Goal: Task Accomplishment & Management: Use online tool/utility

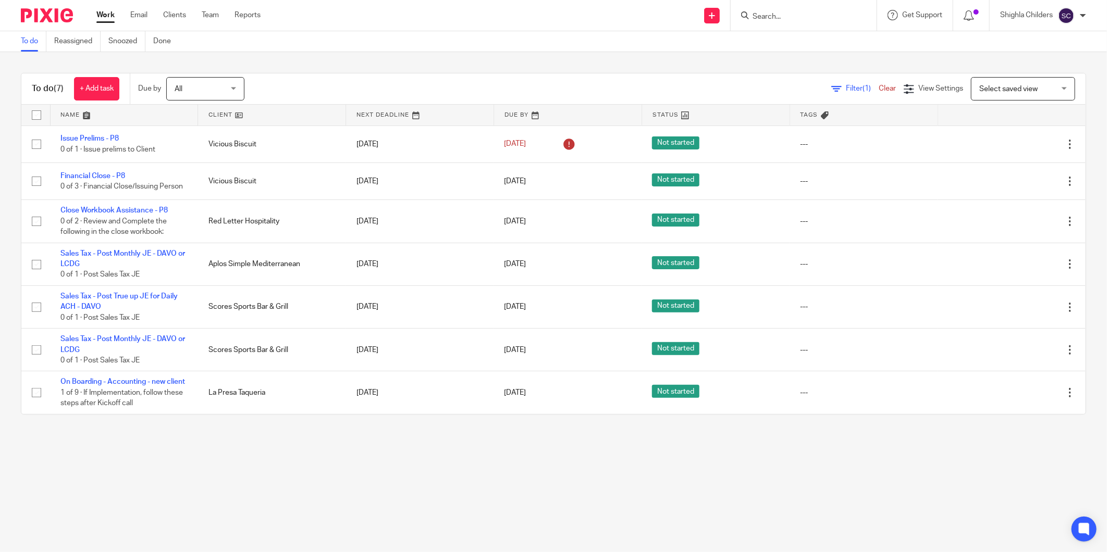
click at [258, 111] on link at bounding box center [271, 115] width 147 height 21
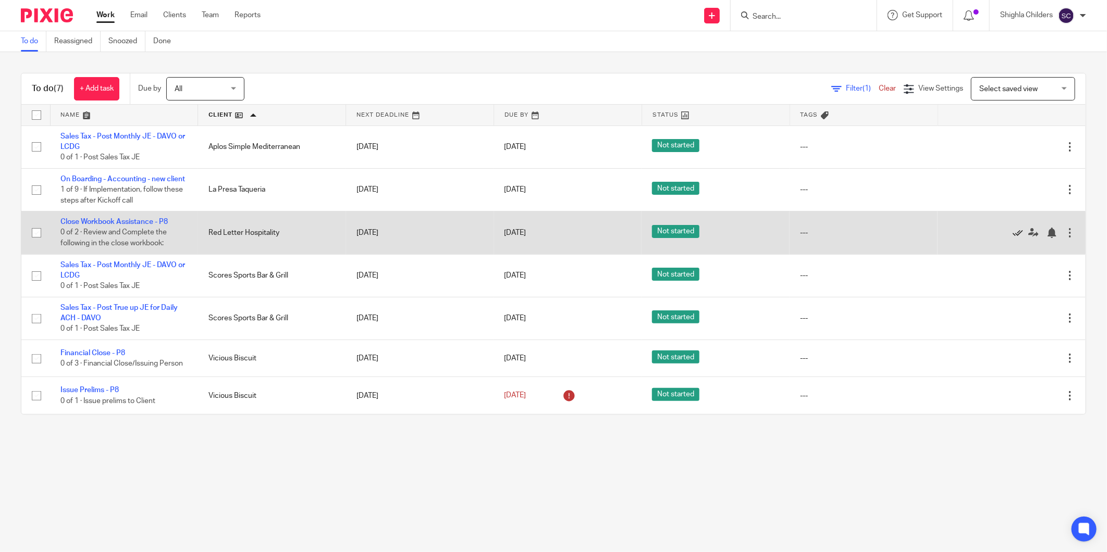
click at [1012, 238] on icon at bounding box center [1017, 233] width 10 height 10
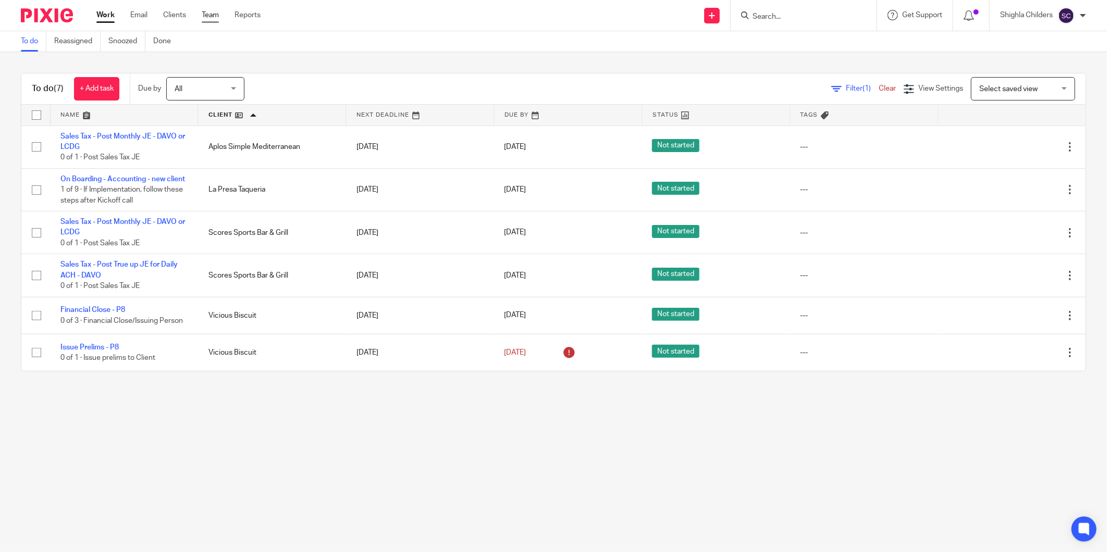
click at [205, 18] on link "Team" at bounding box center [210, 15] width 17 height 10
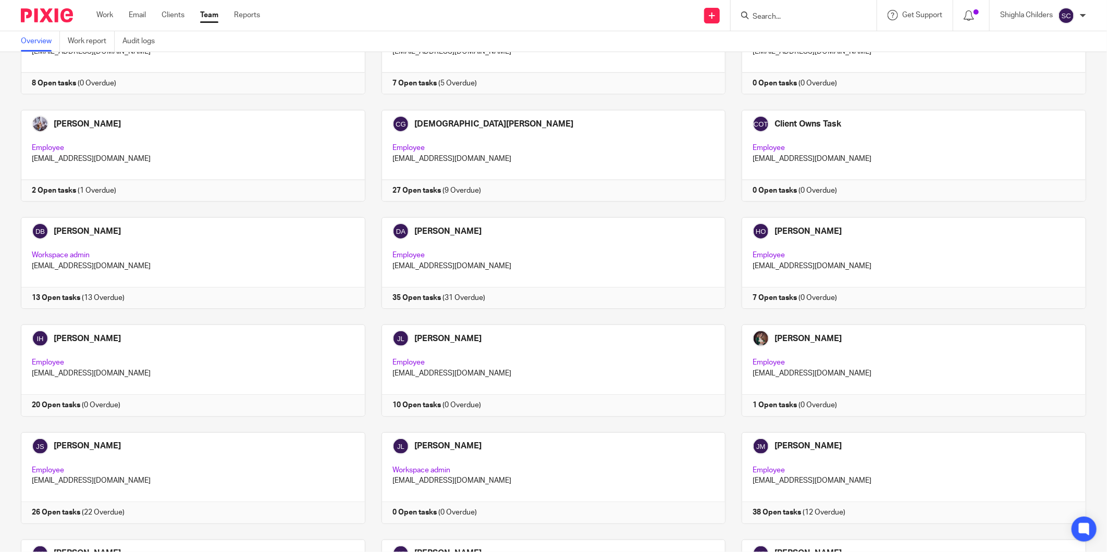
scroll to position [579, 0]
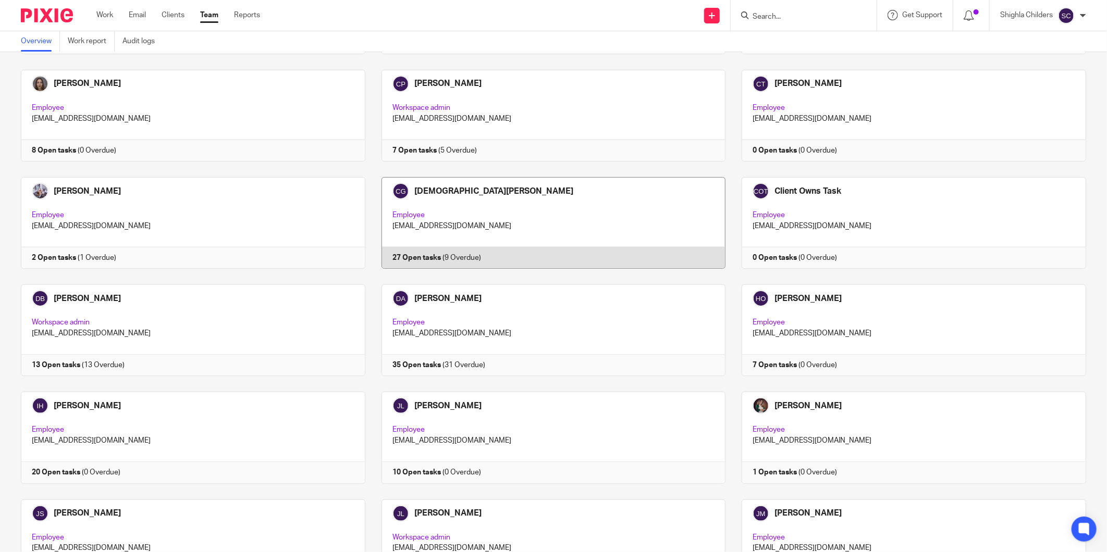
click at [618, 241] on link at bounding box center [545, 223] width 361 height 92
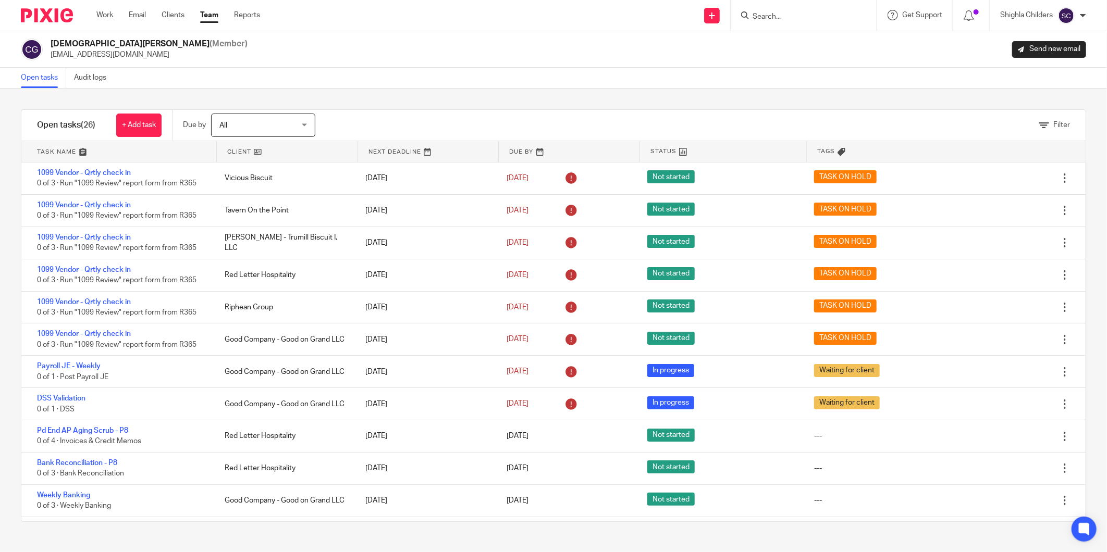
click at [149, 151] on link at bounding box center [118, 151] width 195 height 21
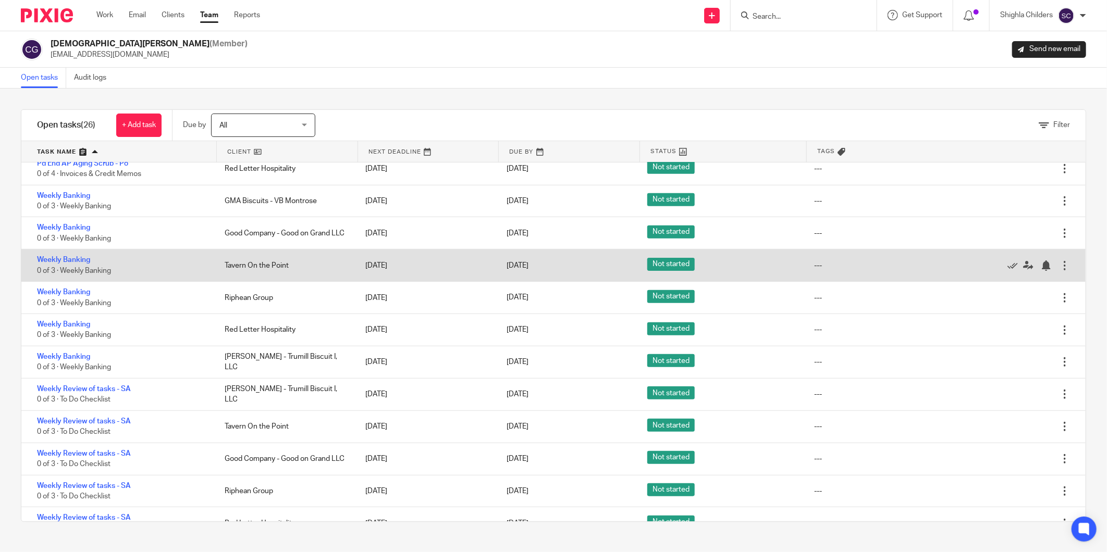
scroll to position [487, 0]
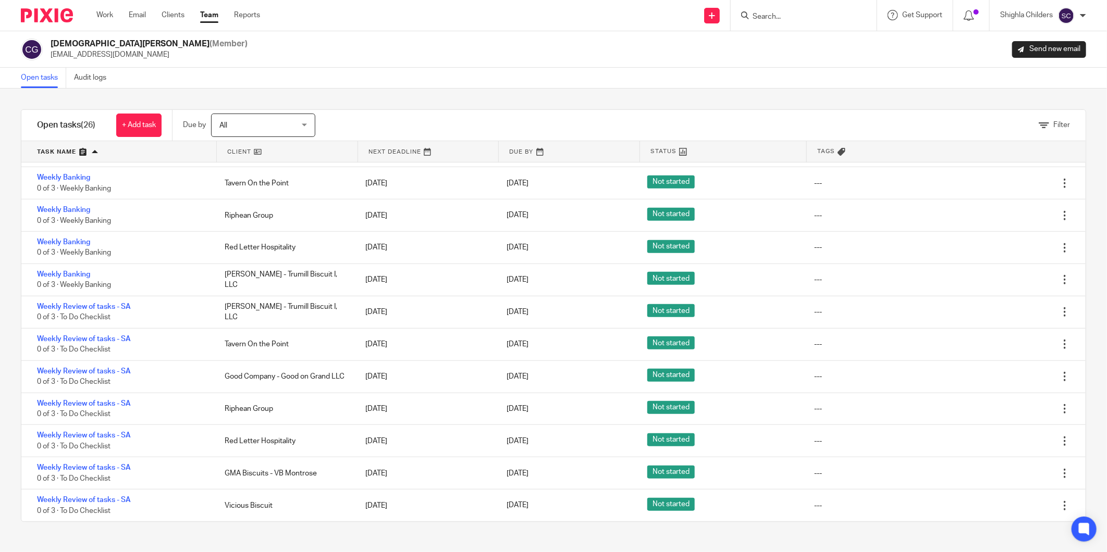
click at [216, 20] on link "Team" at bounding box center [209, 15] width 18 height 10
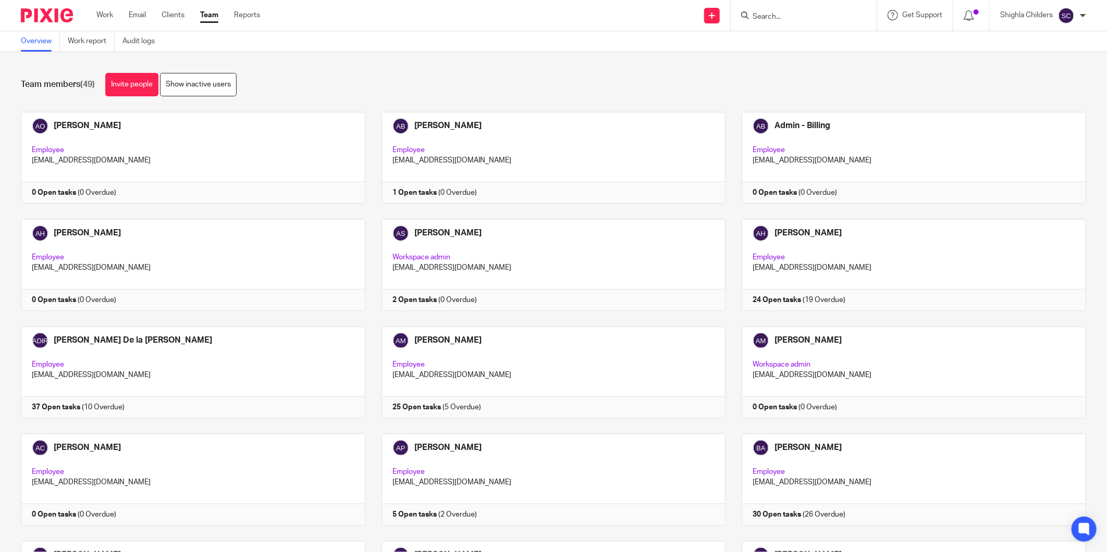
click at [114, 16] on ul "Work Email Clients Team Reports" at bounding box center [185, 15] width 179 height 10
click at [108, 16] on link "Work" at bounding box center [104, 15] width 17 height 10
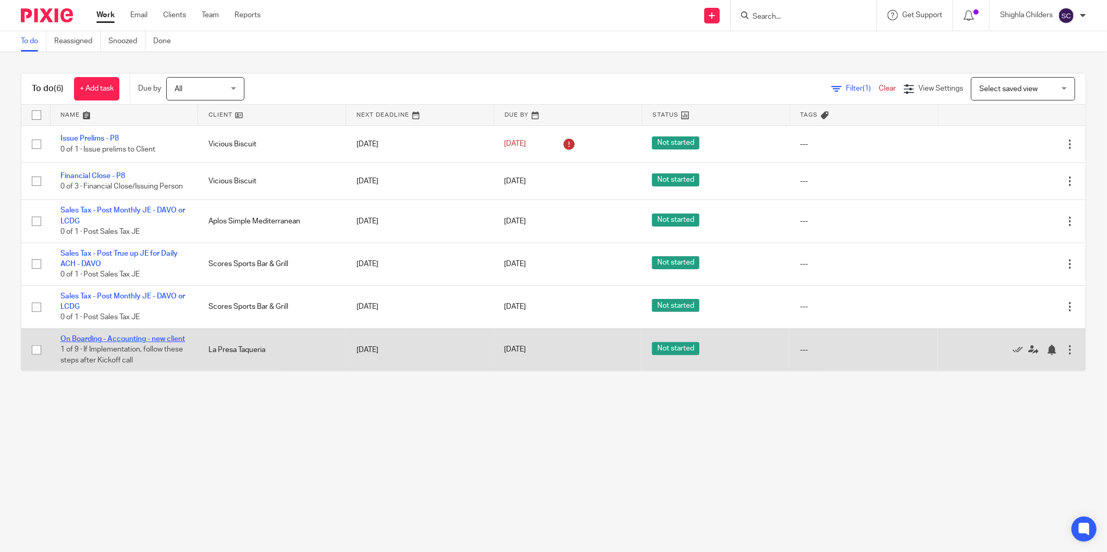
click at [94, 337] on link "On Boarding - Accounting - new client" at bounding box center [122, 338] width 125 height 7
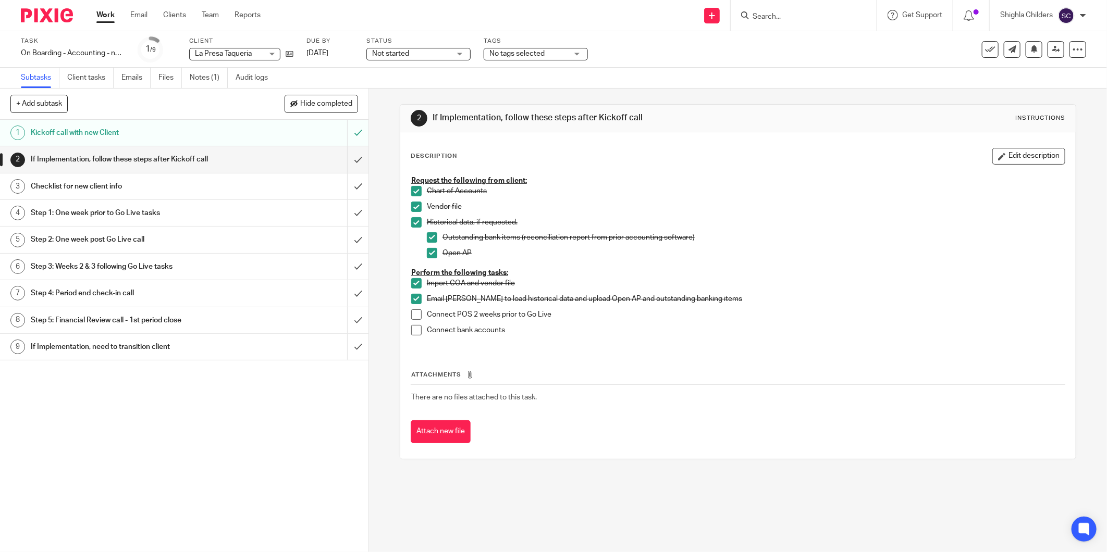
click at [201, 193] on h1 "Checklist for new client info" at bounding box center [133, 187] width 204 height 16
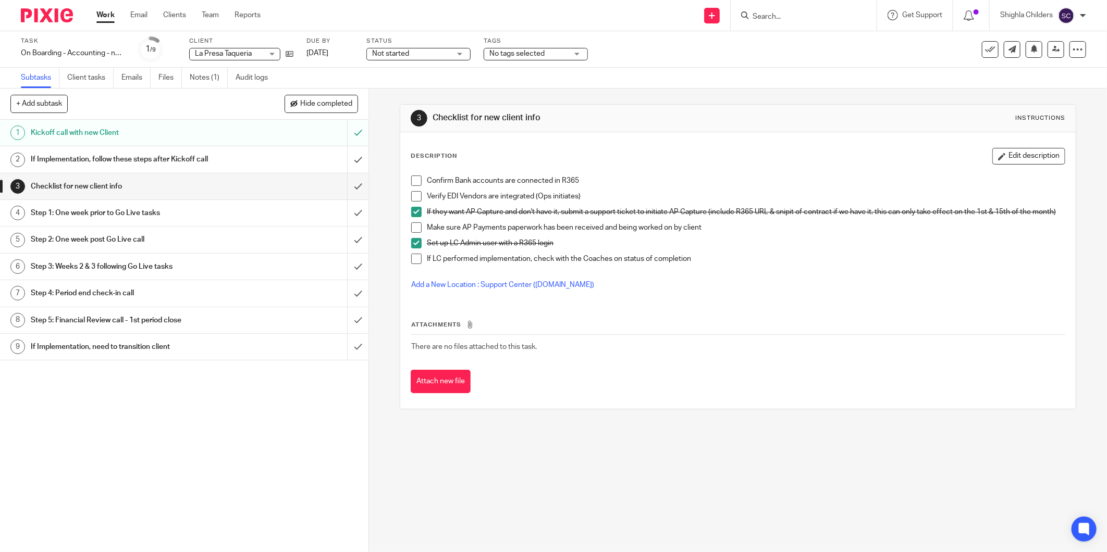
click at [242, 210] on div "Step 1: One week prior to Go Live tasks" at bounding box center [184, 213] width 306 height 16
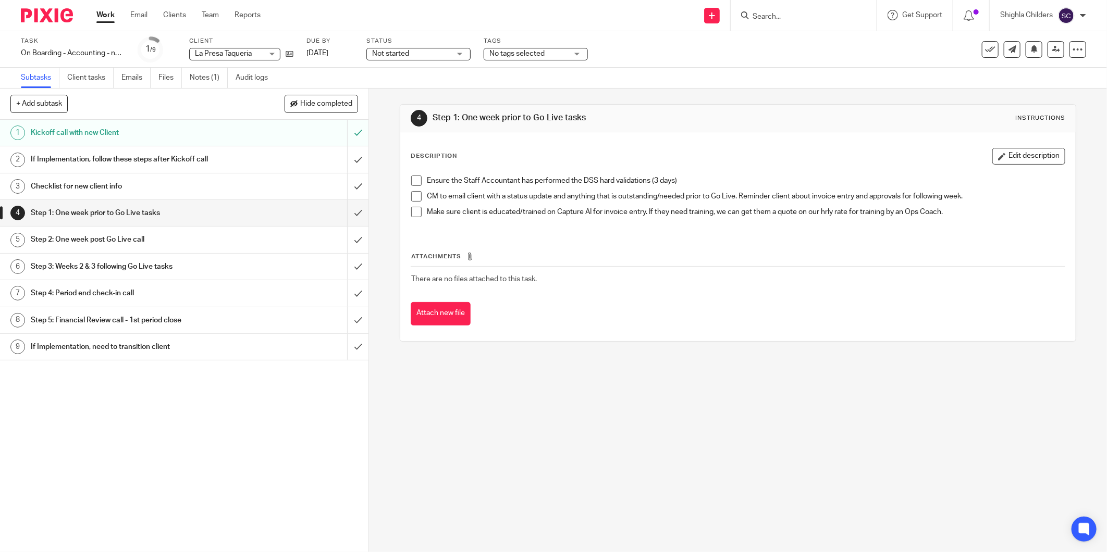
click at [806, 9] on form at bounding box center [806, 15] width 111 height 13
click at [806, 16] on input "Search" at bounding box center [798, 17] width 94 height 9
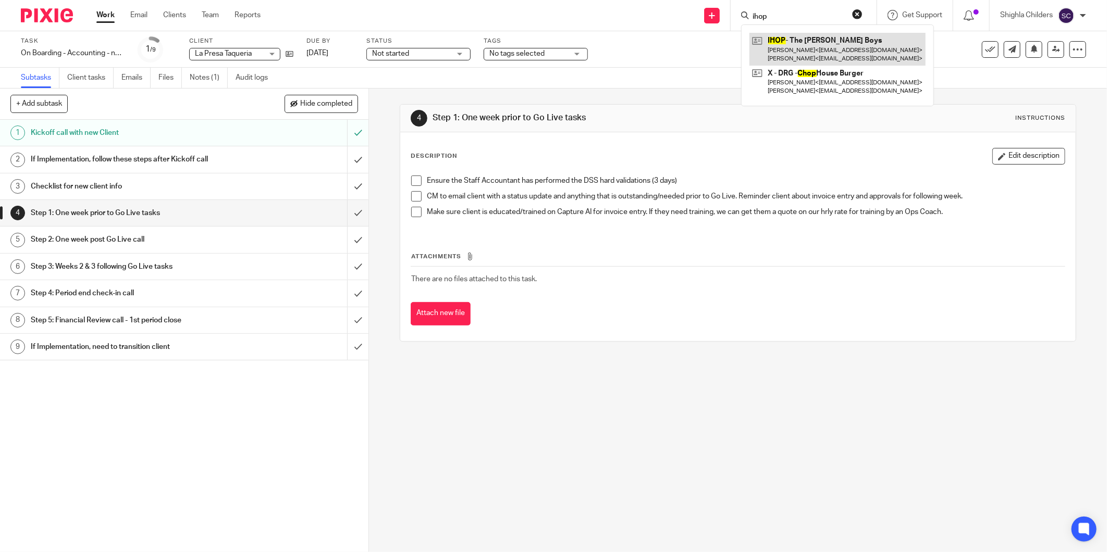
type input "ihop"
click at [816, 40] on link at bounding box center [837, 49] width 176 height 32
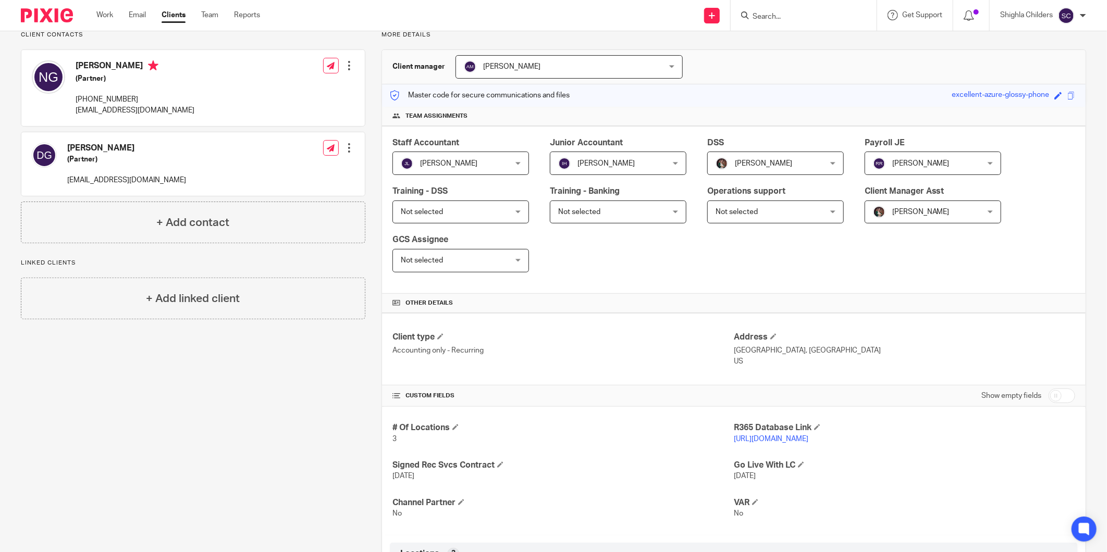
scroll to position [116, 0]
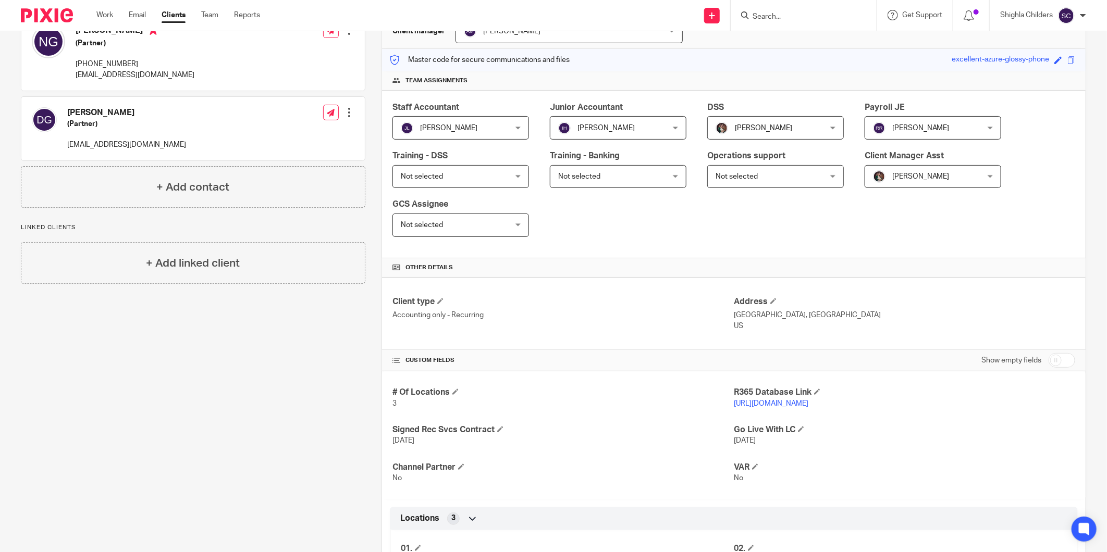
click at [808, 402] on link "[URL][DOMAIN_NAME]" at bounding box center [771, 403] width 74 height 7
